Goal: Task Accomplishment & Management: Manage account settings

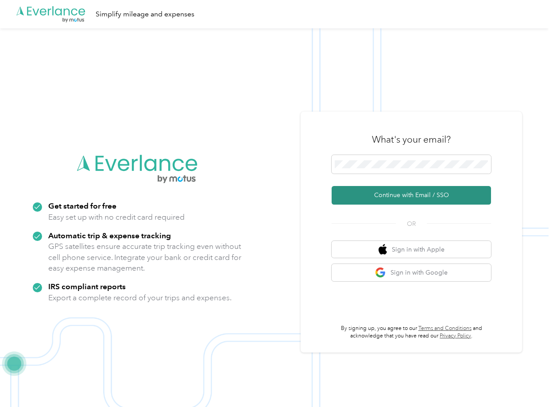
click at [382, 197] on button "Continue with Email / SSO" at bounding box center [411, 195] width 159 height 19
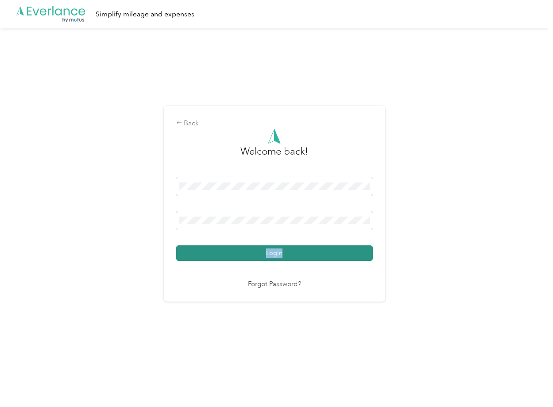
click at [282, 250] on button "Login" at bounding box center [274, 252] width 197 height 15
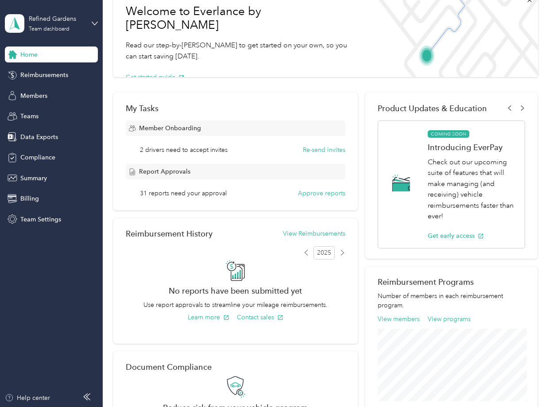
scroll to position [9, 0]
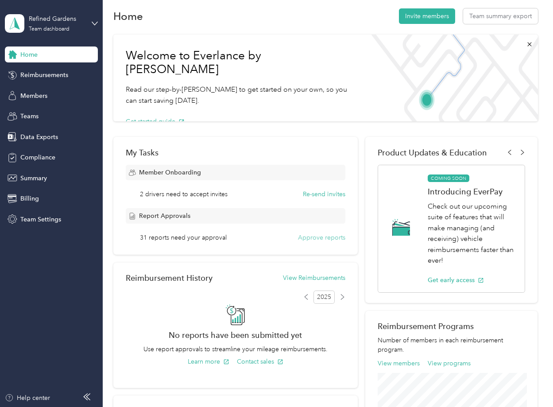
click at [328, 236] on button "Approve reports" at bounding box center [321, 237] width 47 height 9
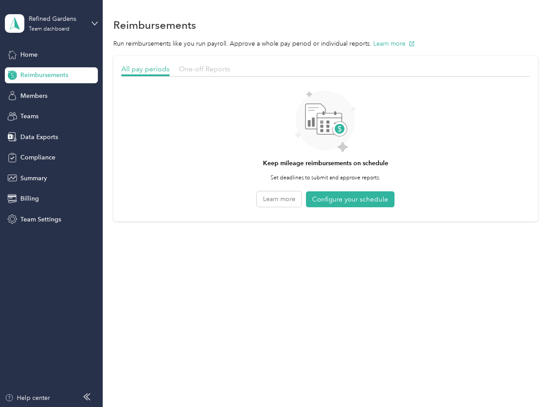
click at [205, 68] on span "One-off Reports" at bounding box center [204, 69] width 51 height 8
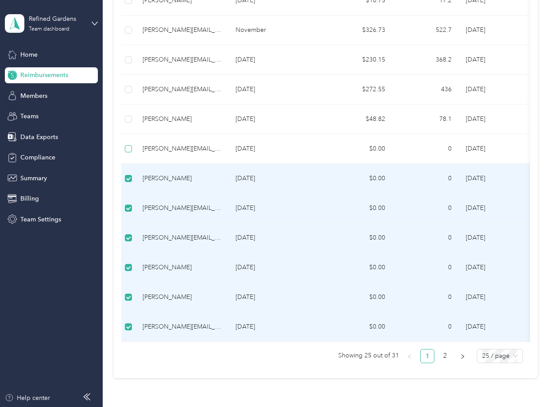
scroll to position [530, 0]
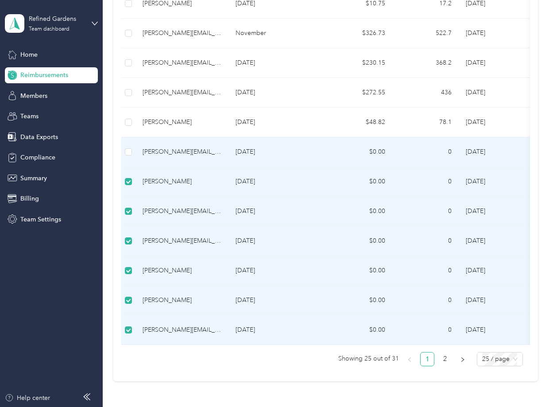
drag, startPoint x: 128, startPoint y: 147, endPoint x: 125, endPoint y: 127, distance: 20.6
click at [128, 147] on label at bounding box center [128, 152] width 7 height 10
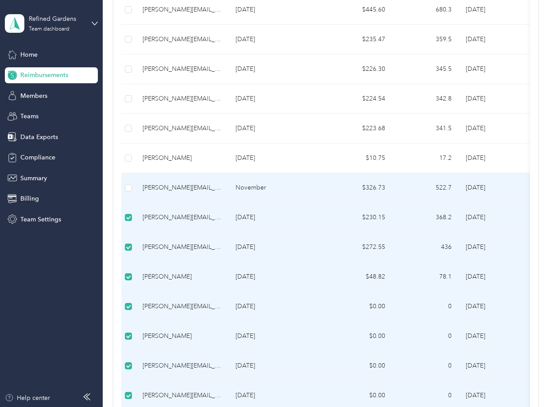
scroll to position [350, 0]
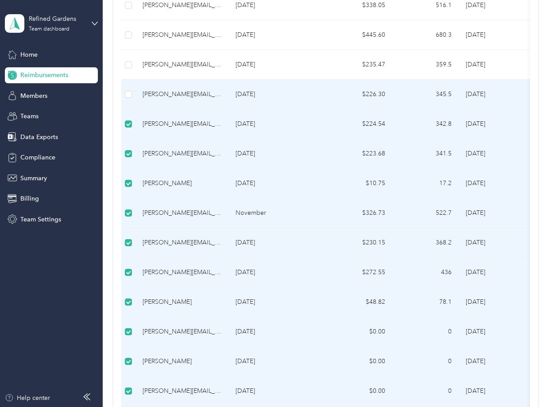
click at [124, 88] on td at bounding box center [128, 95] width 14 height 30
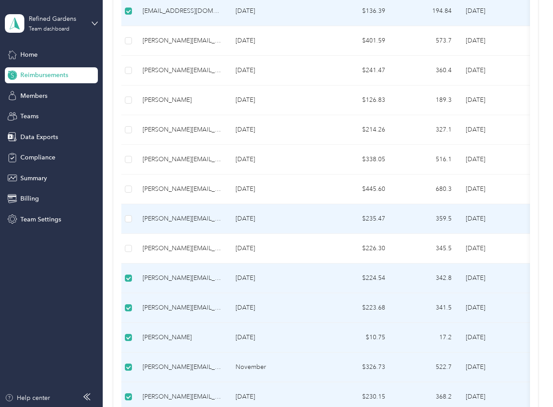
scroll to position [193, 0]
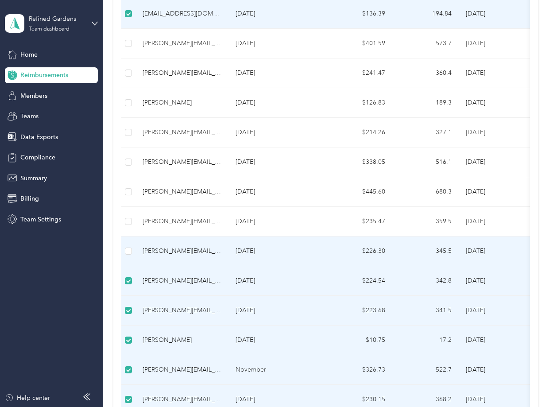
drag, startPoint x: 128, startPoint y: 246, endPoint x: 131, endPoint y: 236, distance: 10.8
click at [129, 245] on td at bounding box center [128, 251] width 14 height 30
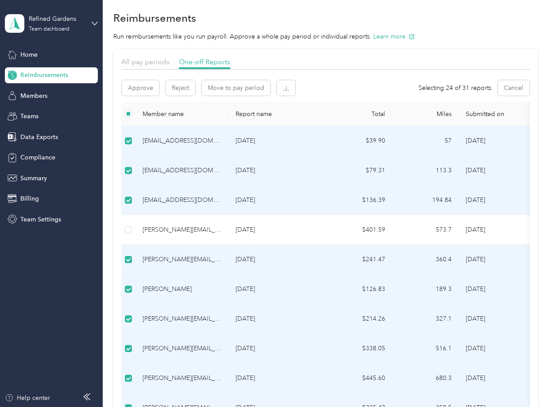
scroll to position [0, 0]
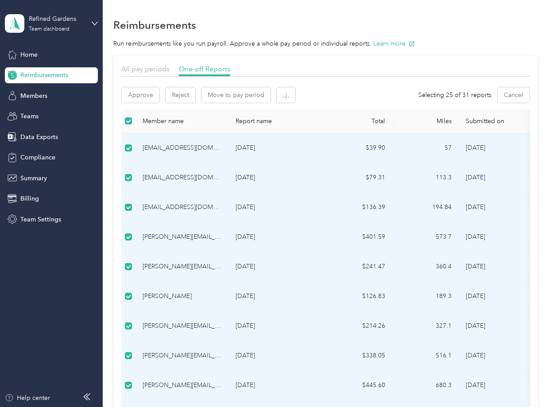
drag, startPoint x: 128, startPoint y: 203, endPoint x: 127, endPoint y: 183, distance: 19.5
click at [128, 203] on label at bounding box center [128, 207] width 7 height 10
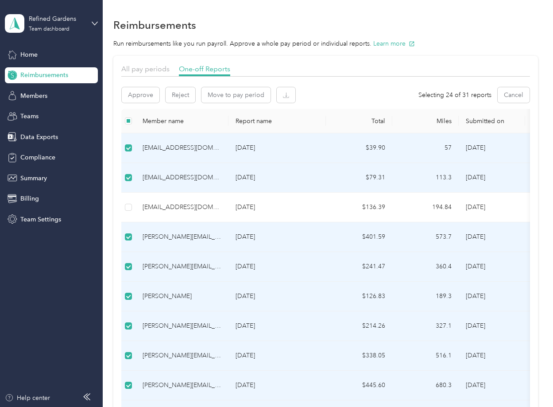
drag, startPoint x: 133, startPoint y: 177, endPoint x: 134, endPoint y: 157, distance: 20.0
click at [133, 176] on td at bounding box center [128, 178] width 14 height 30
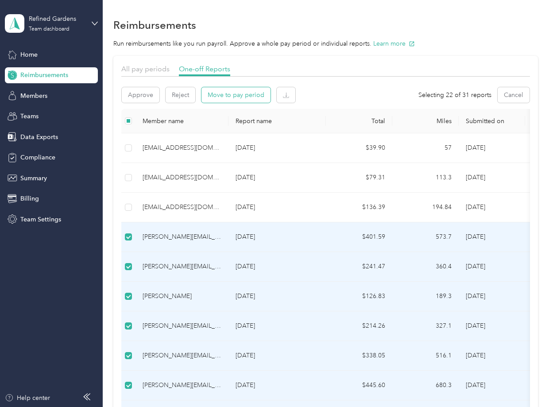
click at [238, 95] on button "Move to pay period" at bounding box center [235, 94] width 69 height 15
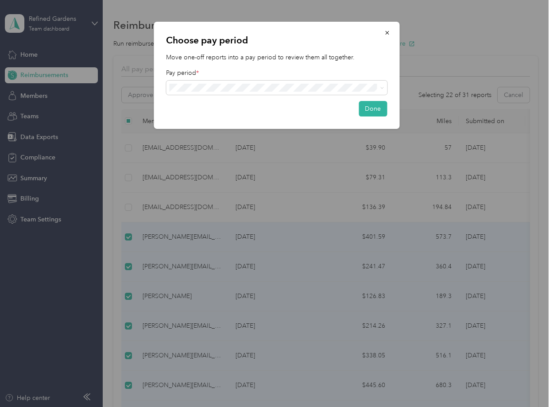
drag, startPoint x: 388, startPoint y: 31, endPoint x: 288, endPoint y: 35, distance: 100.2
click at [388, 31] on icon "button" at bounding box center [387, 33] width 6 height 6
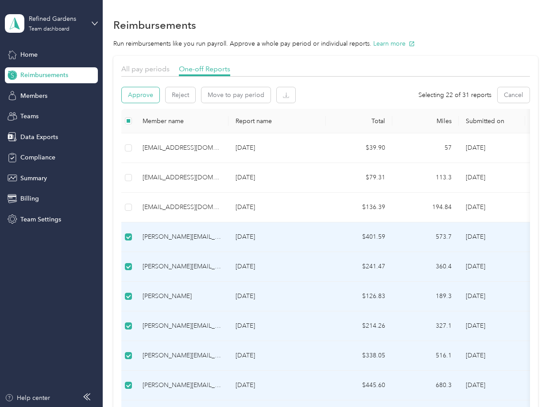
click at [144, 93] on button "Approve" at bounding box center [141, 94] width 38 height 15
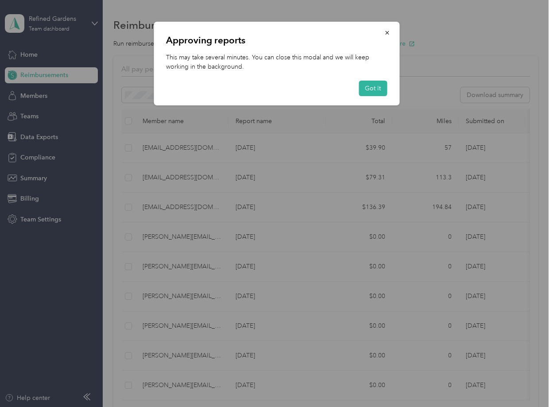
click at [366, 101] on div "Approving reports This may take several minutes. You can close this modal and w…" at bounding box center [277, 64] width 246 height 84
click at [365, 89] on button "Got it" at bounding box center [373, 88] width 28 height 15
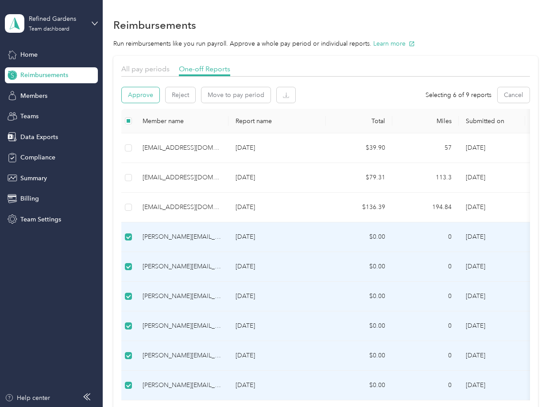
click at [146, 95] on button "Approve" at bounding box center [141, 94] width 38 height 15
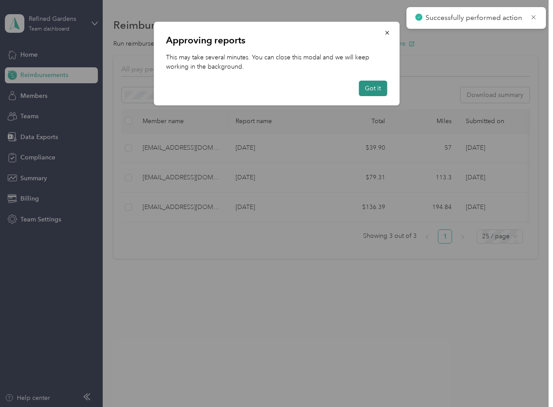
click at [367, 89] on button "Got it" at bounding box center [373, 88] width 28 height 15
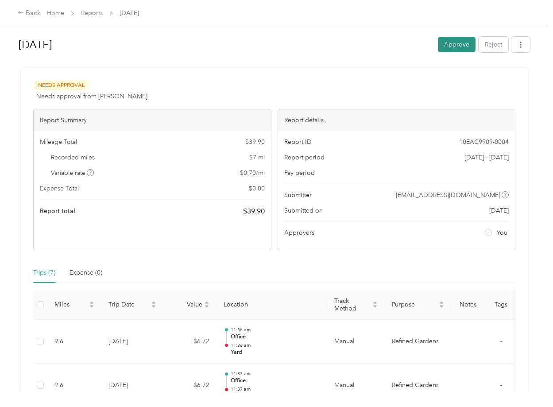
click at [454, 45] on button "Approve" at bounding box center [457, 44] width 38 height 15
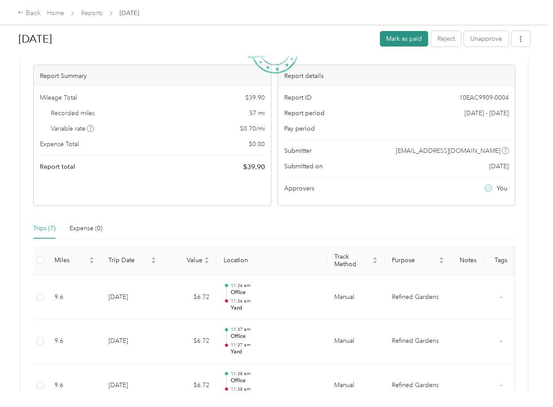
scroll to position [47, 0]
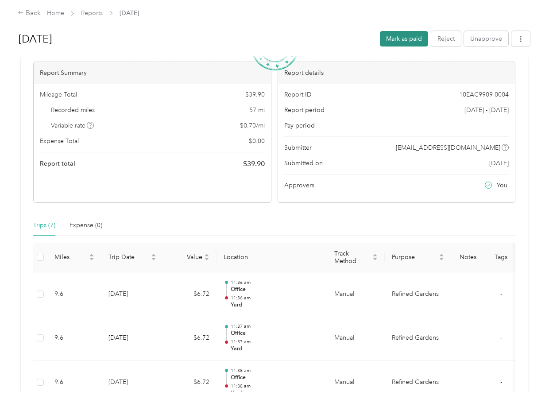
click at [396, 36] on button "Mark as paid" at bounding box center [404, 38] width 48 height 15
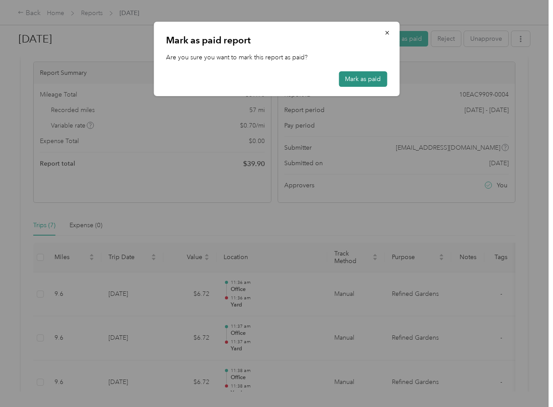
click at [364, 82] on button "Mark as paid" at bounding box center [363, 78] width 48 height 15
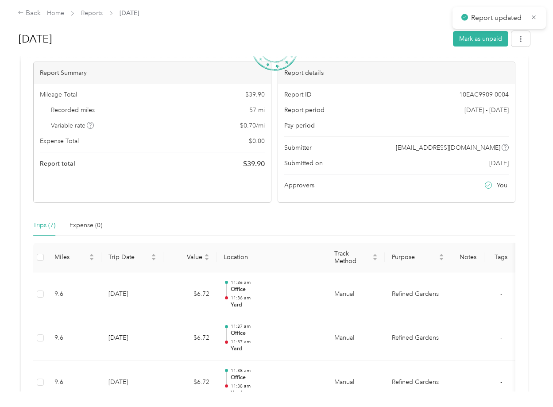
scroll to position [0, 0]
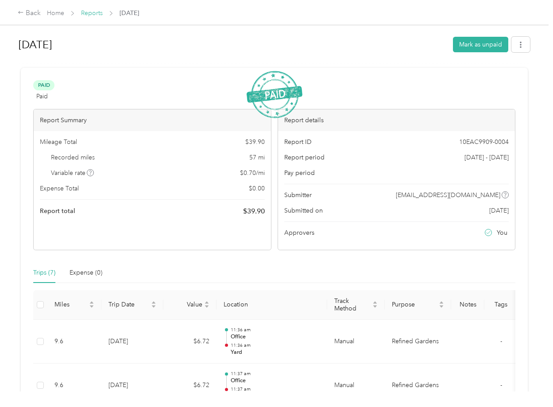
click at [100, 14] on link "Reports" at bounding box center [92, 13] width 22 height 8
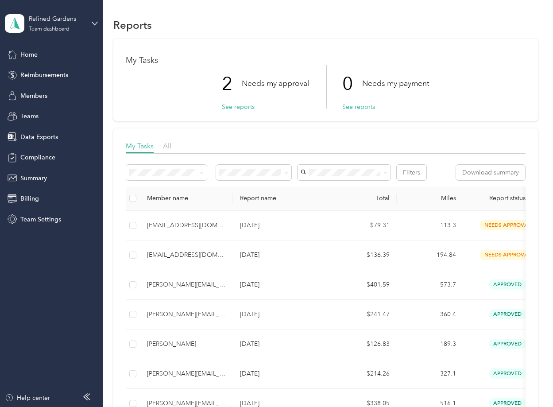
click at [263, 82] on p "Needs my approval" at bounding box center [275, 83] width 67 height 11
click at [244, 104] on button "See reports" at bounding box center [238, 106] width 33 height 9
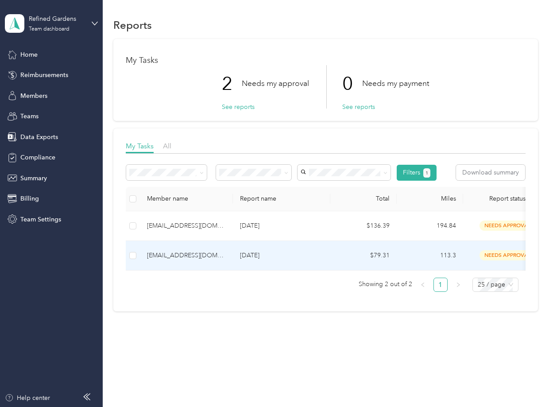
click at [171, 253] on div "[EMAIL_ADDRESS][DOMAIN_NAME]" at bounding box center [186, 256] width 79 height 10
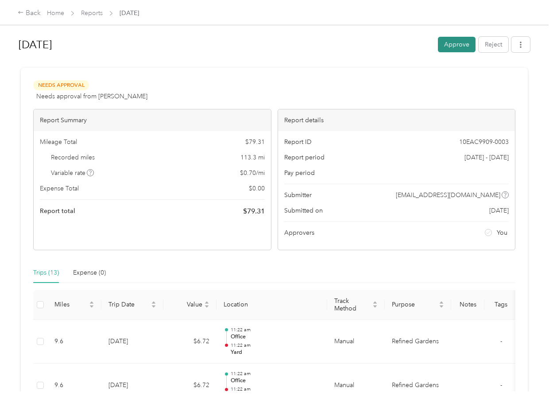
click at [457, 46] on button "Approve" at bounding box center [457, 44] width 38 height 15
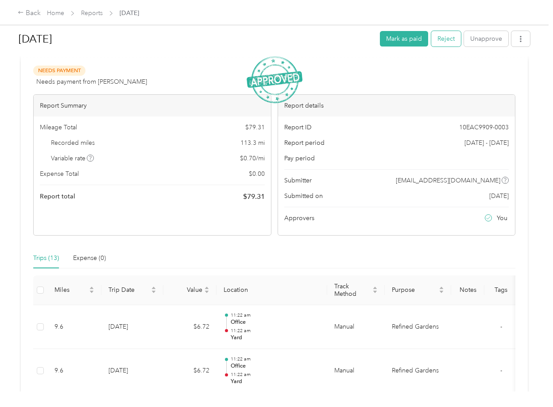
scroll to position [24, 0]
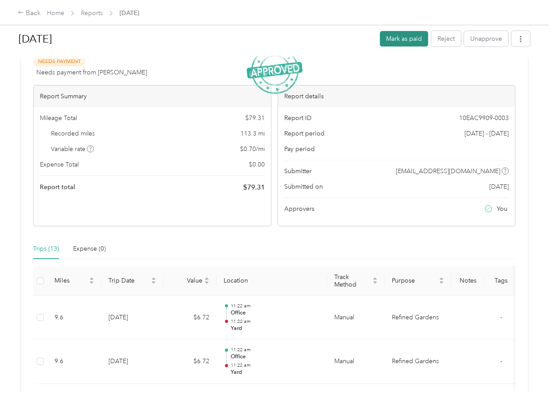
click at [402, 39] on button "Mark as paid" at bounding box center [404, 38] width 48 height 15
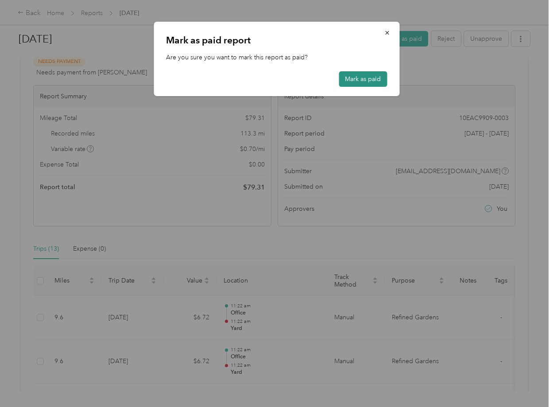
click at [357, 82] on button "Mark as paid" at bounding box center [363, 78] width 48 height 15
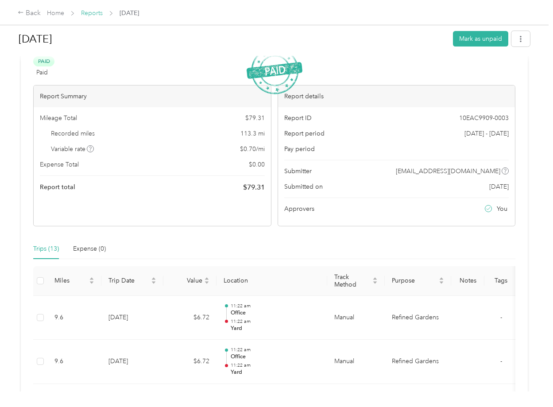
click at [93, 12] on link "Reports" at bounding box center [92, 13] width 22 height 8
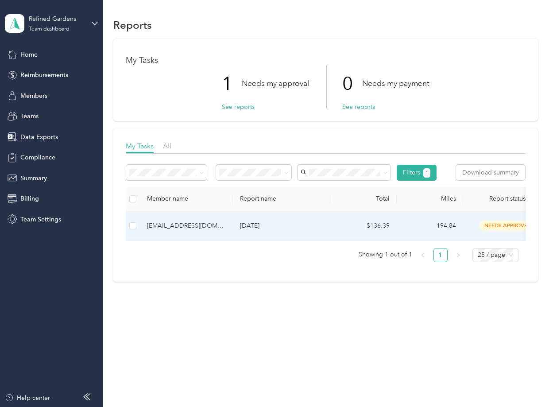
click at [186, 226] on div "[EMAIL_ADDRESS][DOMAIN_NAME]" at bounding box center [186, 226] width 79 height 10
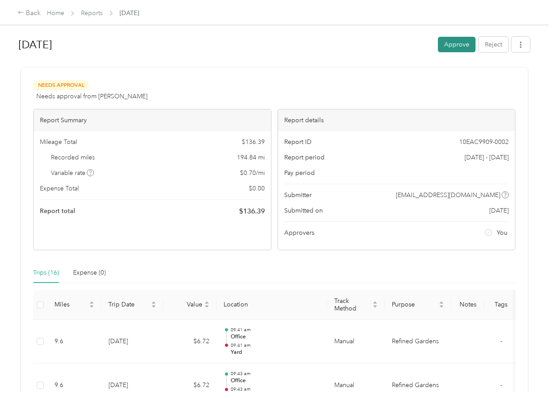
click at [460, 47] on button "Approve" at bounding box center [457, 44] width 38 height 15
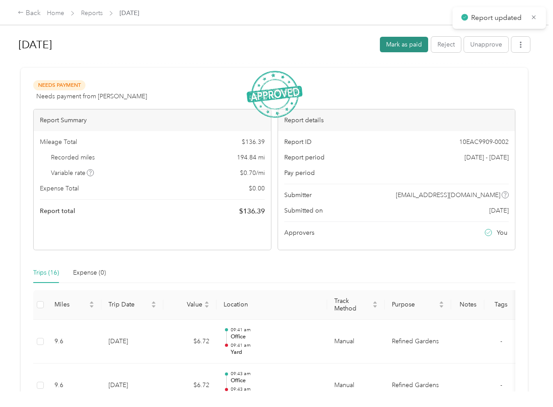
click at [414, 44] on button "Mark as paid" at bounding box center [404, 44] width 48 height 15
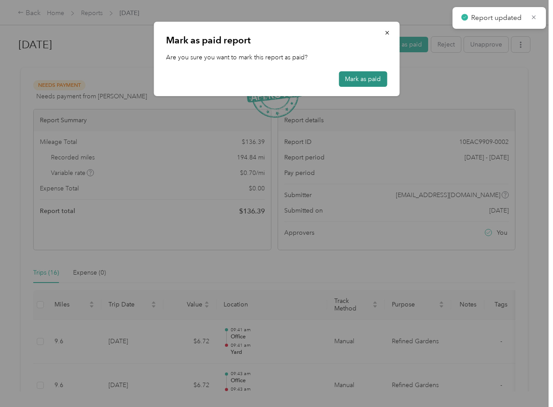
click at [363, 80] on button "Mark as paid" at bounding box center [363, 78] width 48 height 15
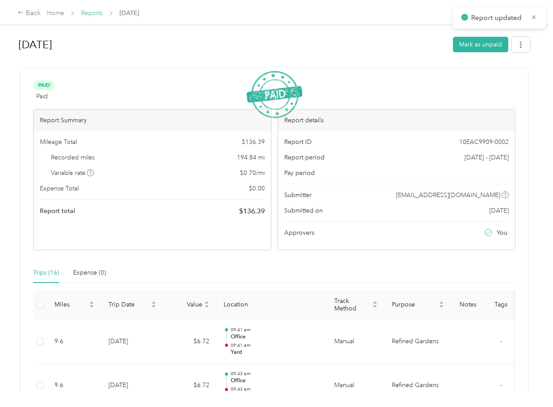
click at [94, 12] on link "Reports" at bounding box center [92, 13] width 22 height 8
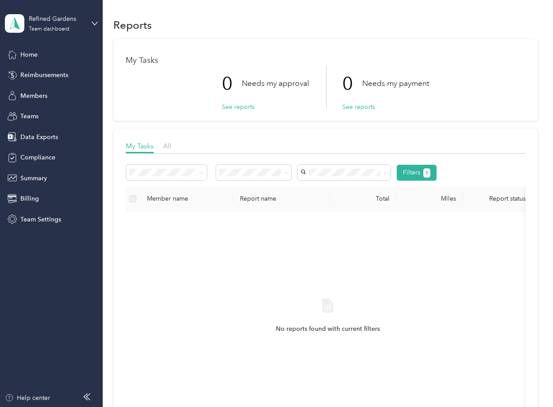
click at [254, 245] on li "Approved by me" at bounding box center [253, 240] width 75 height 15
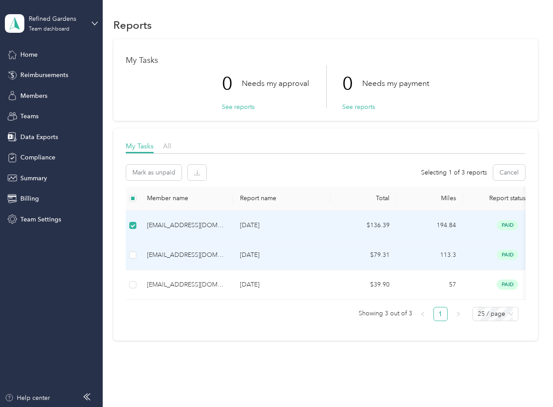
click at [132, 249] on td at bounding box center [133, 255] width 14 height 30
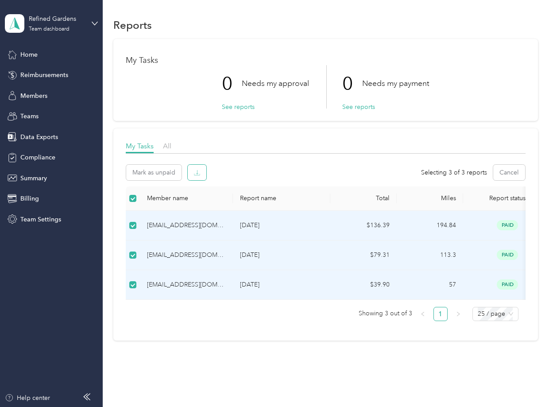
click at [201, 171] on button "button" at bounding box center [197, 172] width 19 height 15
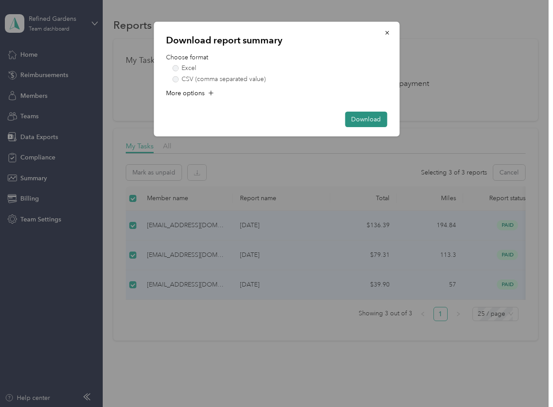
click at [375, 119] on button "Download" at bounding box center [366, 119] width 42 height 15
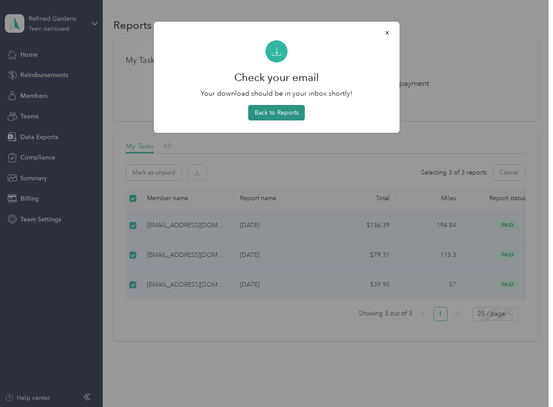
click at [282, 113] on button "Back to Reports" at bounding box center [276, 112] width 57 height 15
